Goal: Information Seeking & Learning: Find specific fact

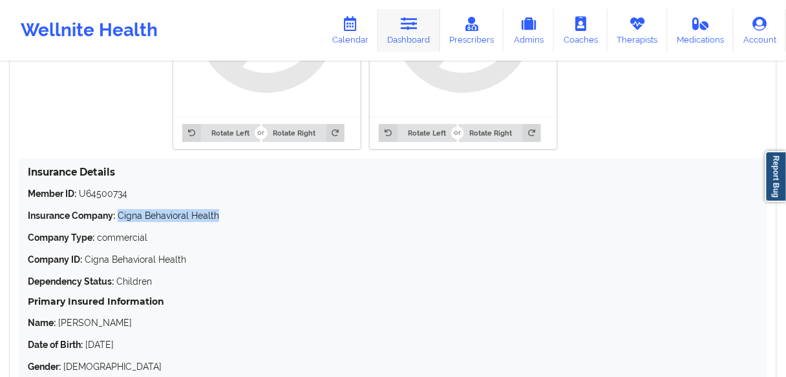
click at [412, 28] on icon at bounding box center [409, 24] width 17 height 14
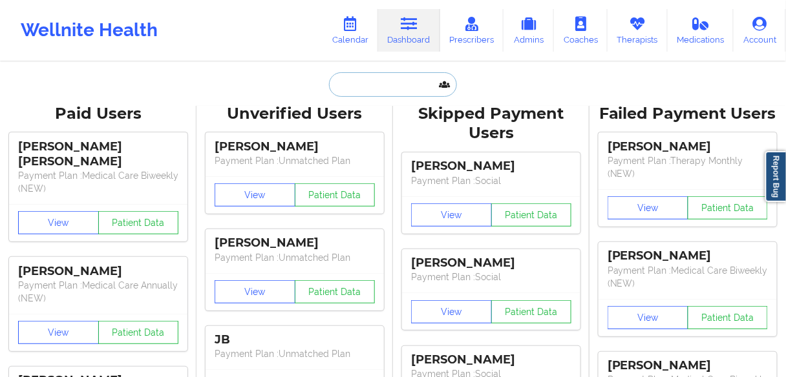
click at [363, 82] on input "text" at bounding box center [393, 84] width 128 height 25
paste input "[PERSON_NAME]"
type input "[PERSON_NAME]"
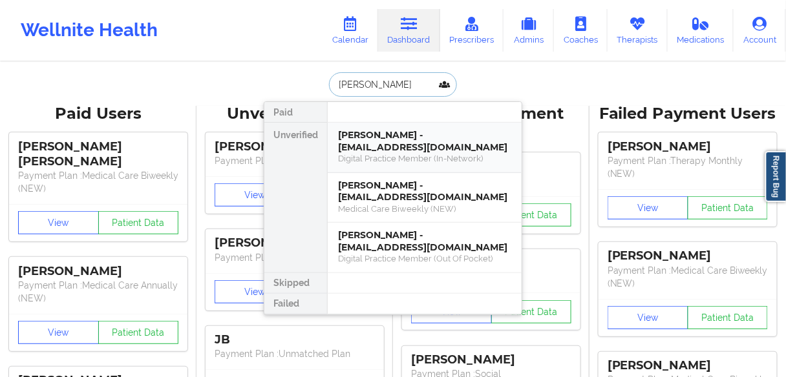
click at [372, 143] on div "[PERSON_NAME] - [EMAIL_ADDRESS][DOMAIN_NAME]" at bounding box center [424, 141] width 173 height 24
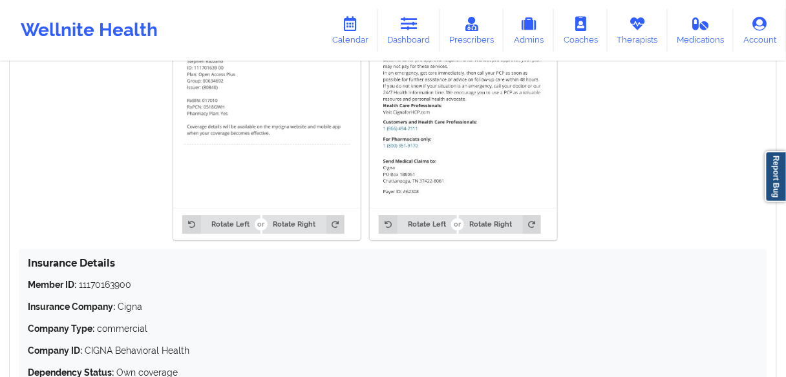
scroll to position [879, 0]
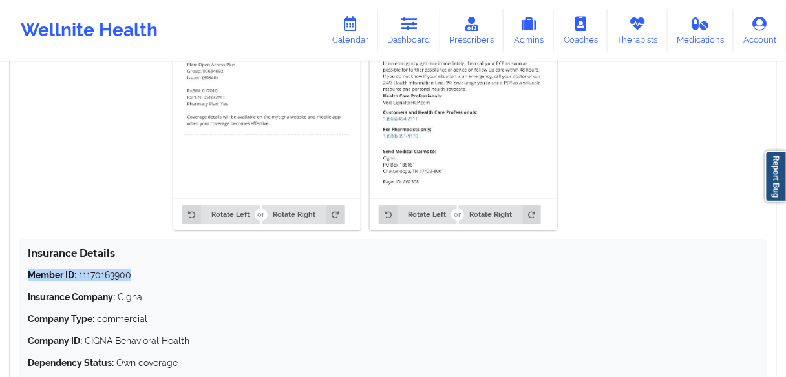
drag, startPoint x: 146, startPoint y: 274, endPoint x: 21, endPoint y: 260, distance: 125.6
click at [21, 260] on div "Insurance Details Member ID: 11170163900 Insurance Company: Cigna Company Type:…" at bounding box center [393, 309] width 749 height 139
copy p "Member ID: 11170163900"
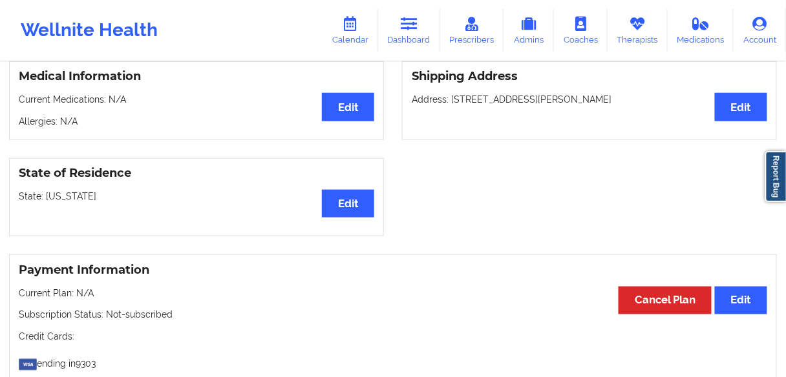
scroll to position [103, 0]
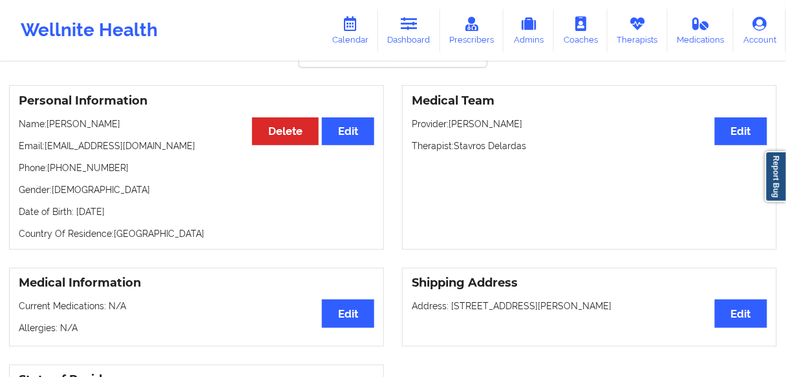
click at [90, 170] on p "Phone: [PHONE_NUMBER]" at bounding box center [197, 168] width 356 height 13
copy p "16316120422"
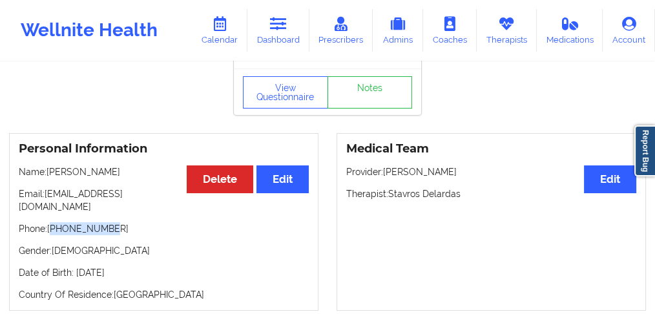
scroll to position [0, 0]
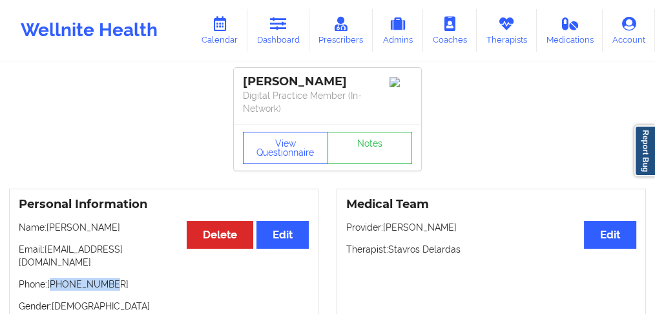
drag, startPoint x: 138, startPoint y: 226, endPoint x: 12, endPoint y: 225, distance: 125.4
click at [12, 225] on div "Personal Information Edit Delete Name: [PERSON_NAME] Email: [EMAIL_ADDRESS][DOM…" at bounding box center [164, 278] width 310 height 178
copy p "Name: [PERSON_NAME]"
click at [99, 233] on div "Personal Information Edit Delete Name: [PERSON_NAME] Email: [EMAIL_ADDRESS][DOM…" at bounding box center [164, 278] width 310 height 178
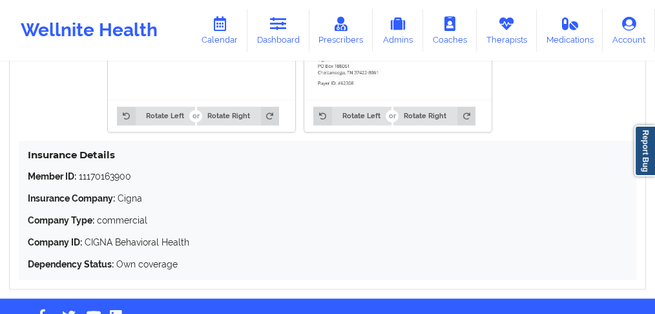
scroll to position [1024, 0]
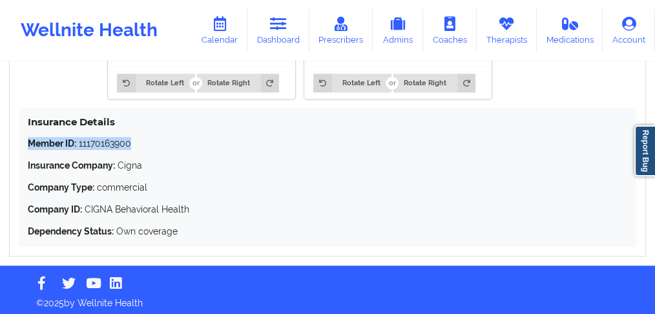
drag, startPoint x: 142, startPoint y: 143, endPoint x: 180, endPoint y: 156, distance: 40.1
click at [27, 140] on div "Insurance Details Member ID: 11170163900 Insurance Company: Cigna Company Type:…" at bounding box center [328, 177] width 618 height 139
copy p "Member ID: 11170163900"
